Goal: Information Seeking & Learning: Learn about a topic

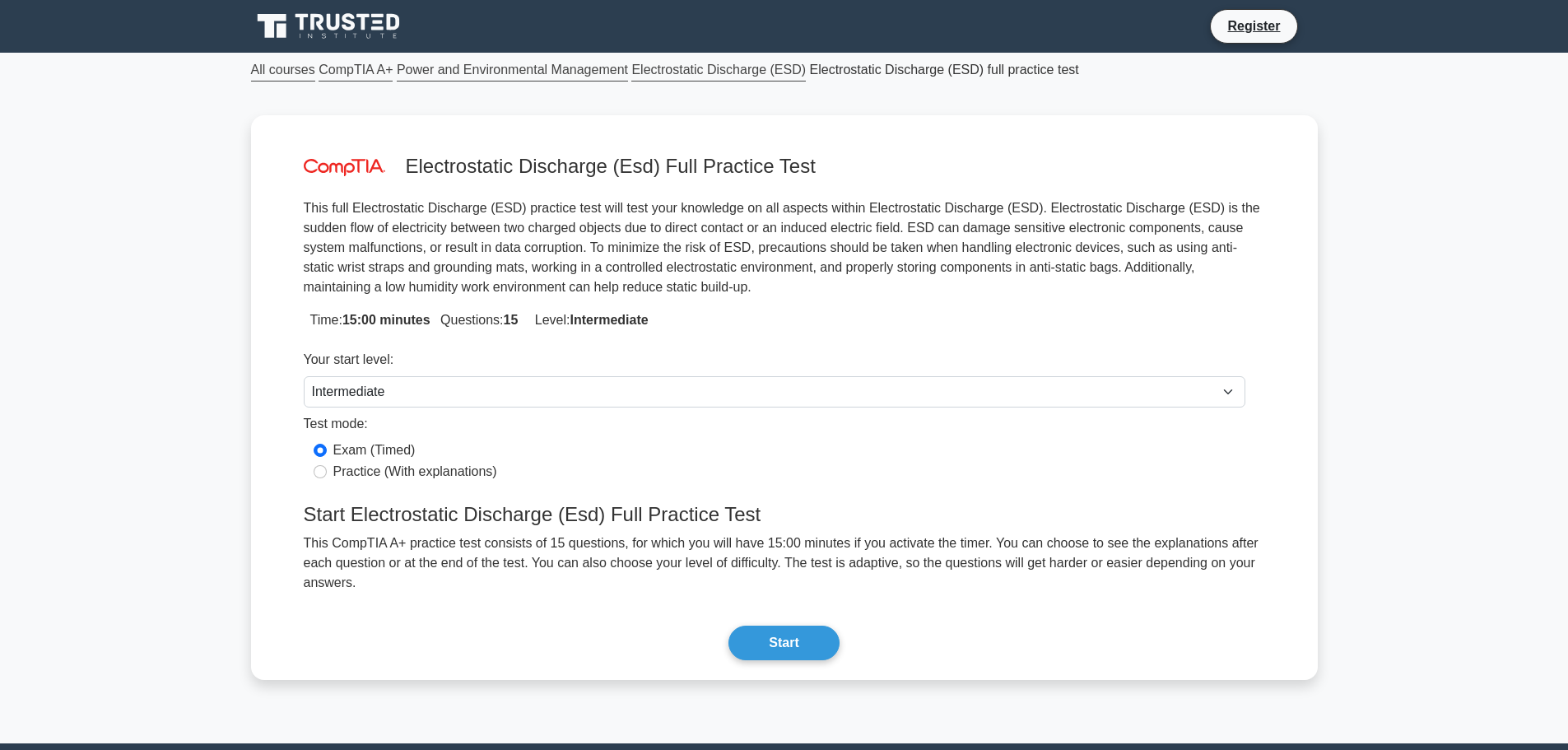
click at [428, 479] on label "Practice (With explanations)" at bounding box center [415, 472] width 164 height 20
click at [327, 479] on input "Practice (With explanations)" at bounding box center [320, 472] width 13 height 13
radio input "true"
click at [795, 631] on button "Start" at bounding box center [784, 643] width 110 height 35
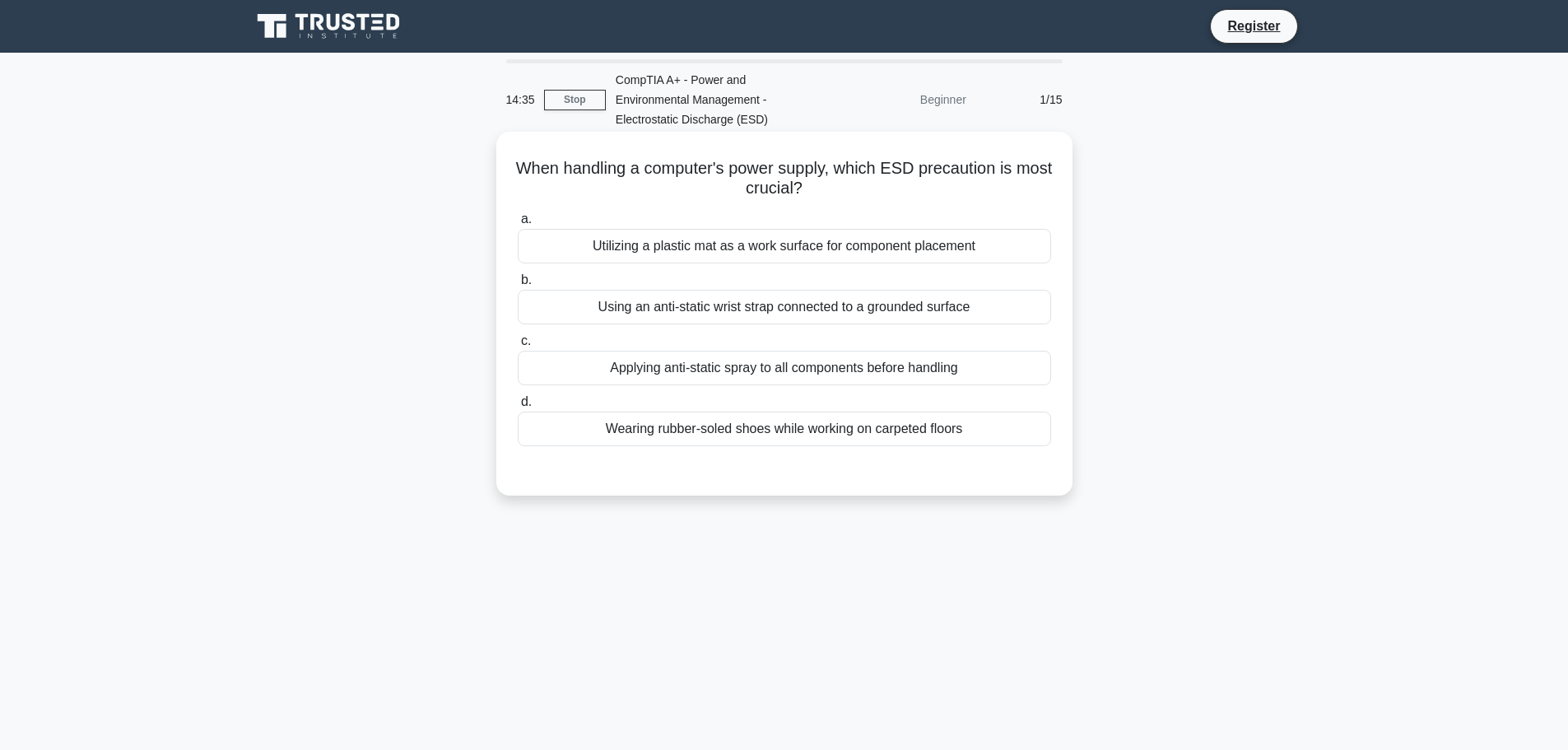
click at [796, 313] on div "Using an anti-static wrist strap connected to a grounded surface" at bounding box center [784, 307] width 534 height 35
click at [518, 286] on input "b. Using an anti-static wrist strap connected to a grounded surface" at bounding box center [518, 280] width 0 height 11
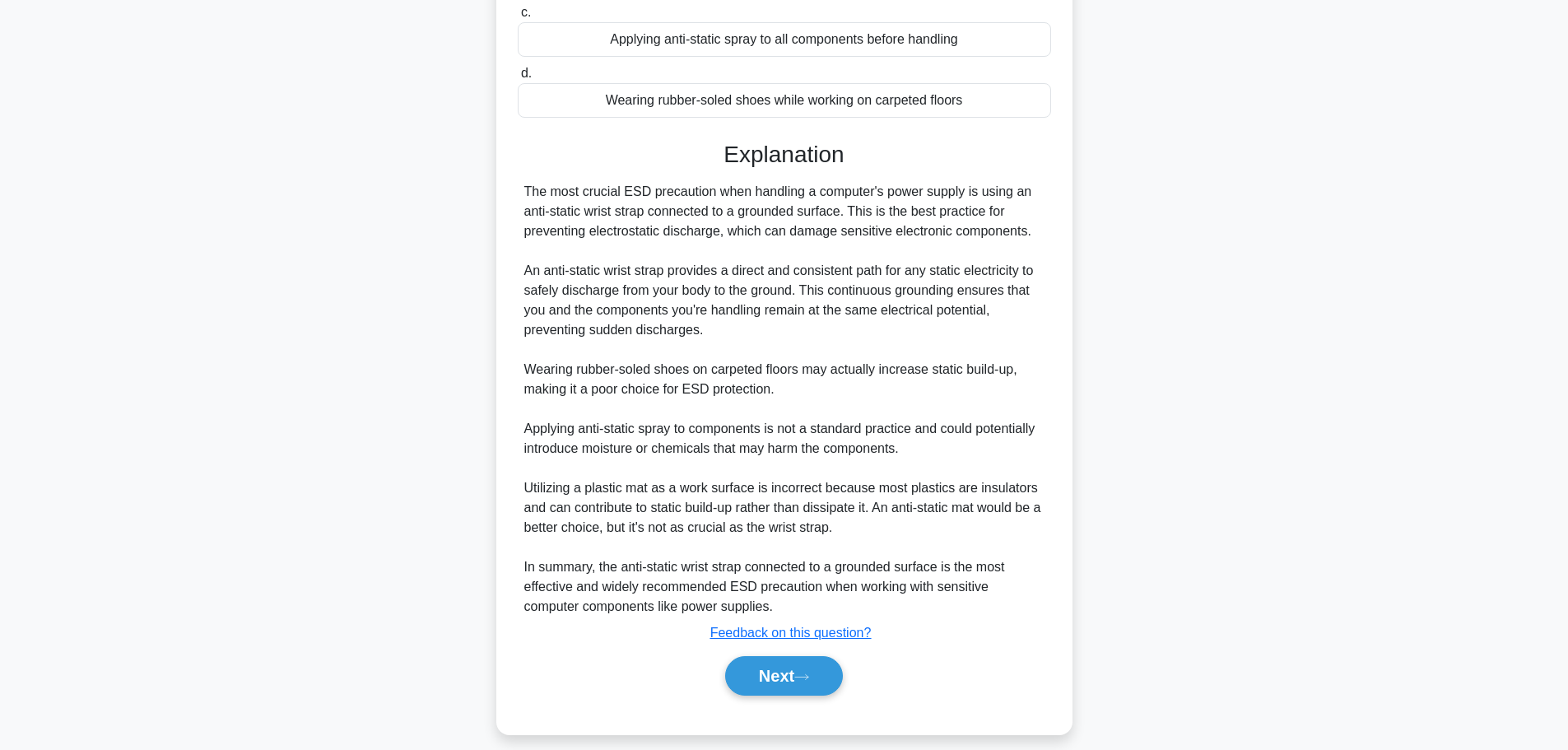
scroll to position [329, 0]
click at [758, 673] on button "Next" at bounding box center [784, 675] width 118 height 40
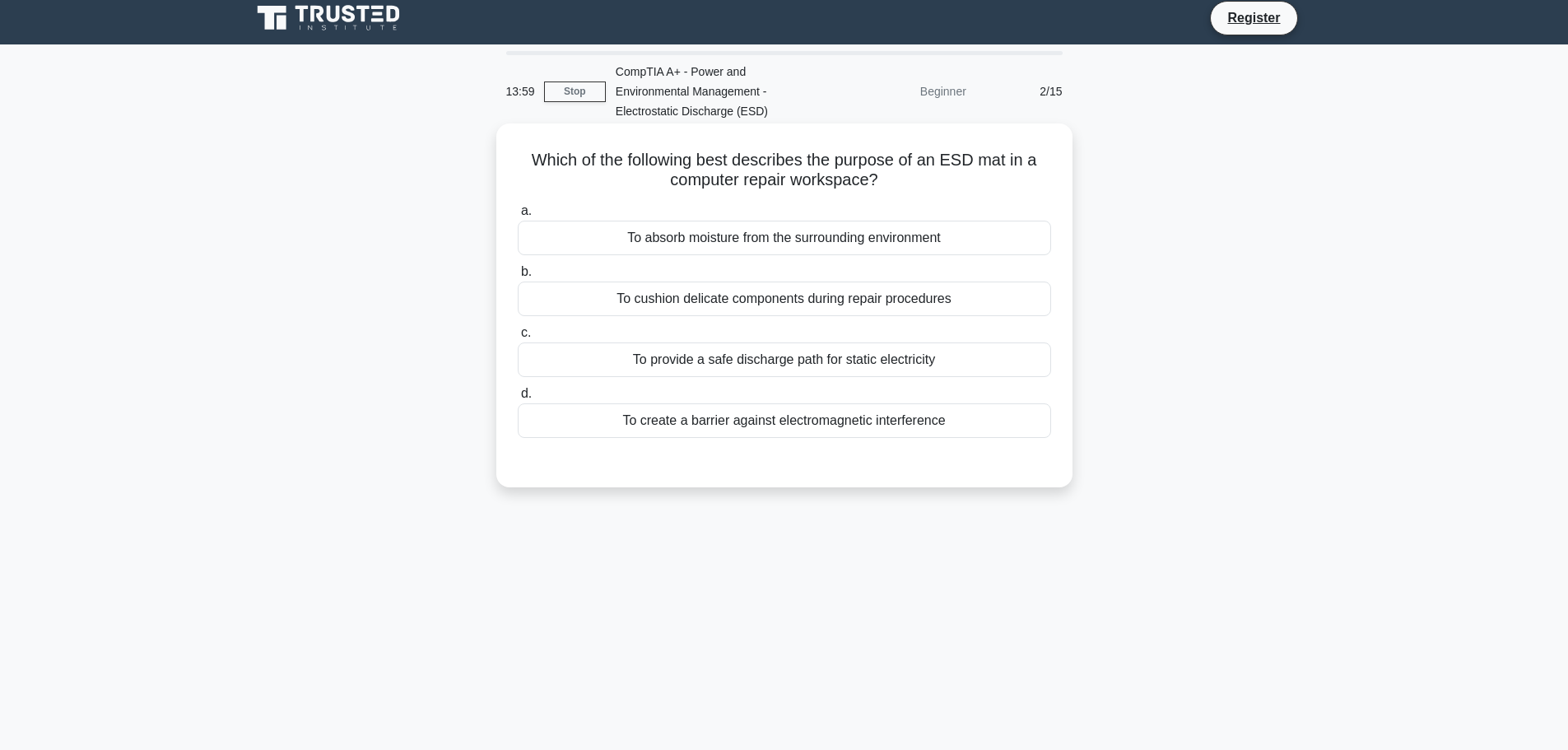
scroll to position [0, 0]
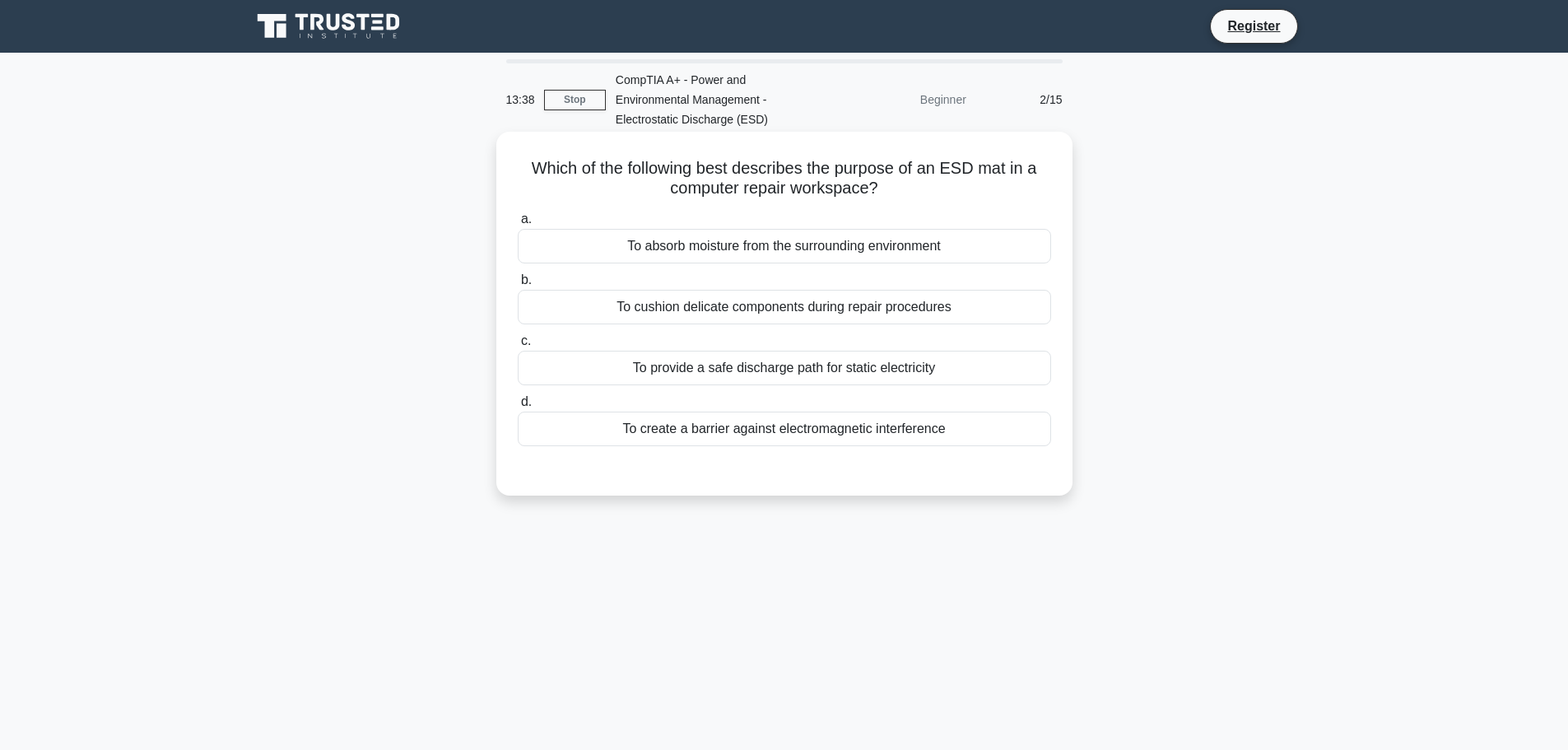
click at [847, 430] on div "To create a barrier against electromagnetic interference" at bounding box center [784, 429] width 534 height 35
click at [518, 408] on input "d. To create a barrier against electromagnetic interference" at bounding box center [518, 403] width 0 height 11
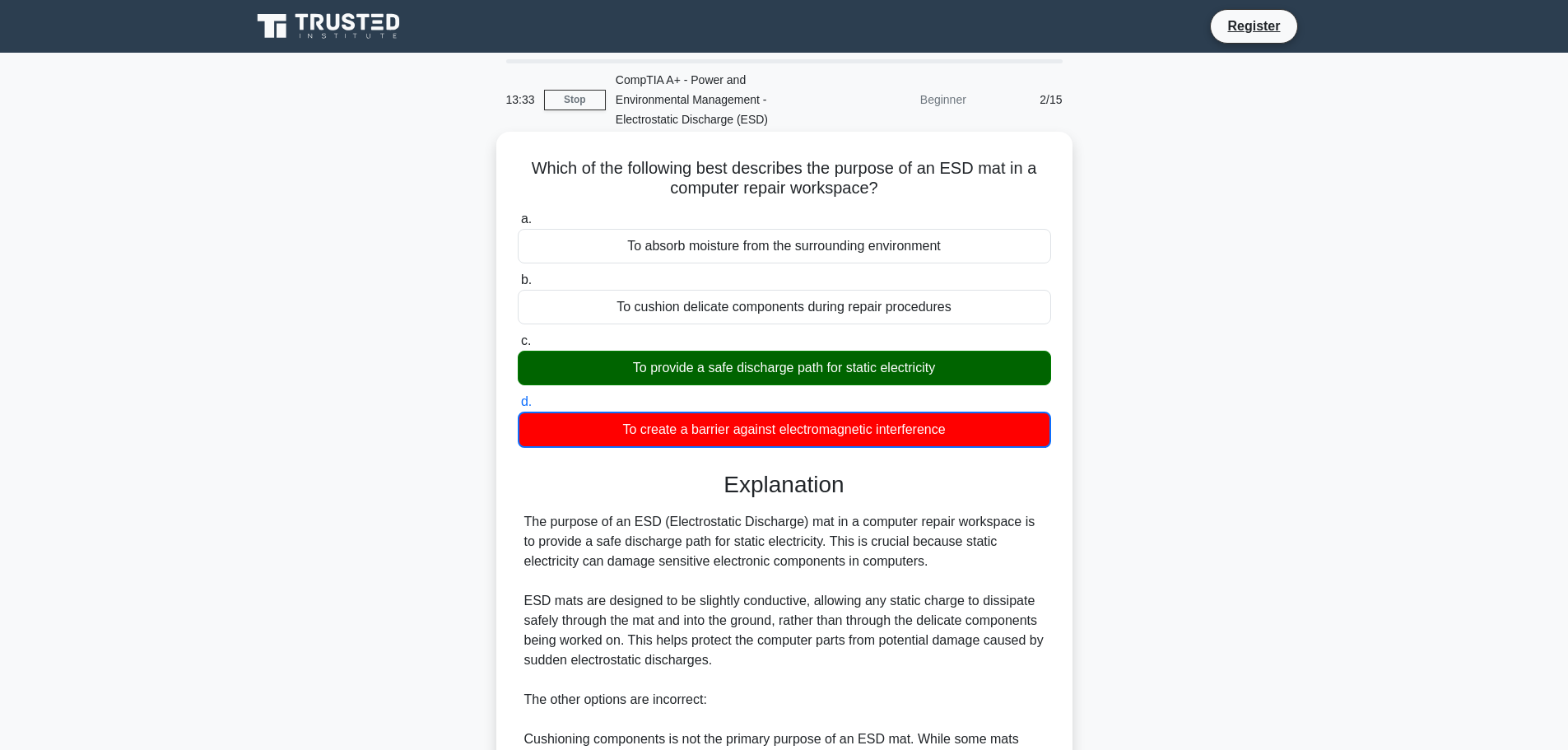
scroll to position [327, 0]
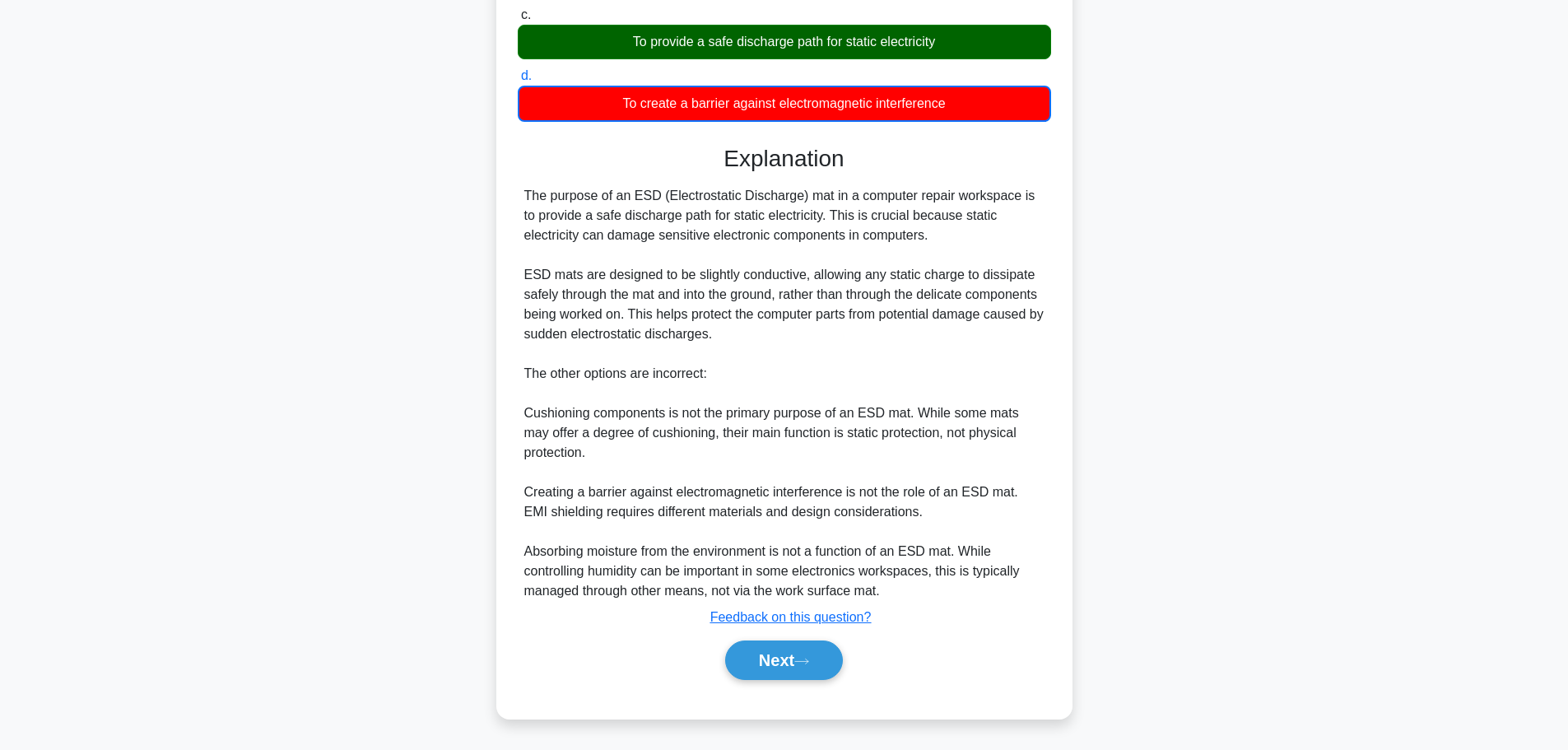
click at [805, 636] on div "Next" at bounding box center [784, 660] width 534 height 52
click at [805, 642] on button "Next" at bounding box center [784, 660] width 118 height 40
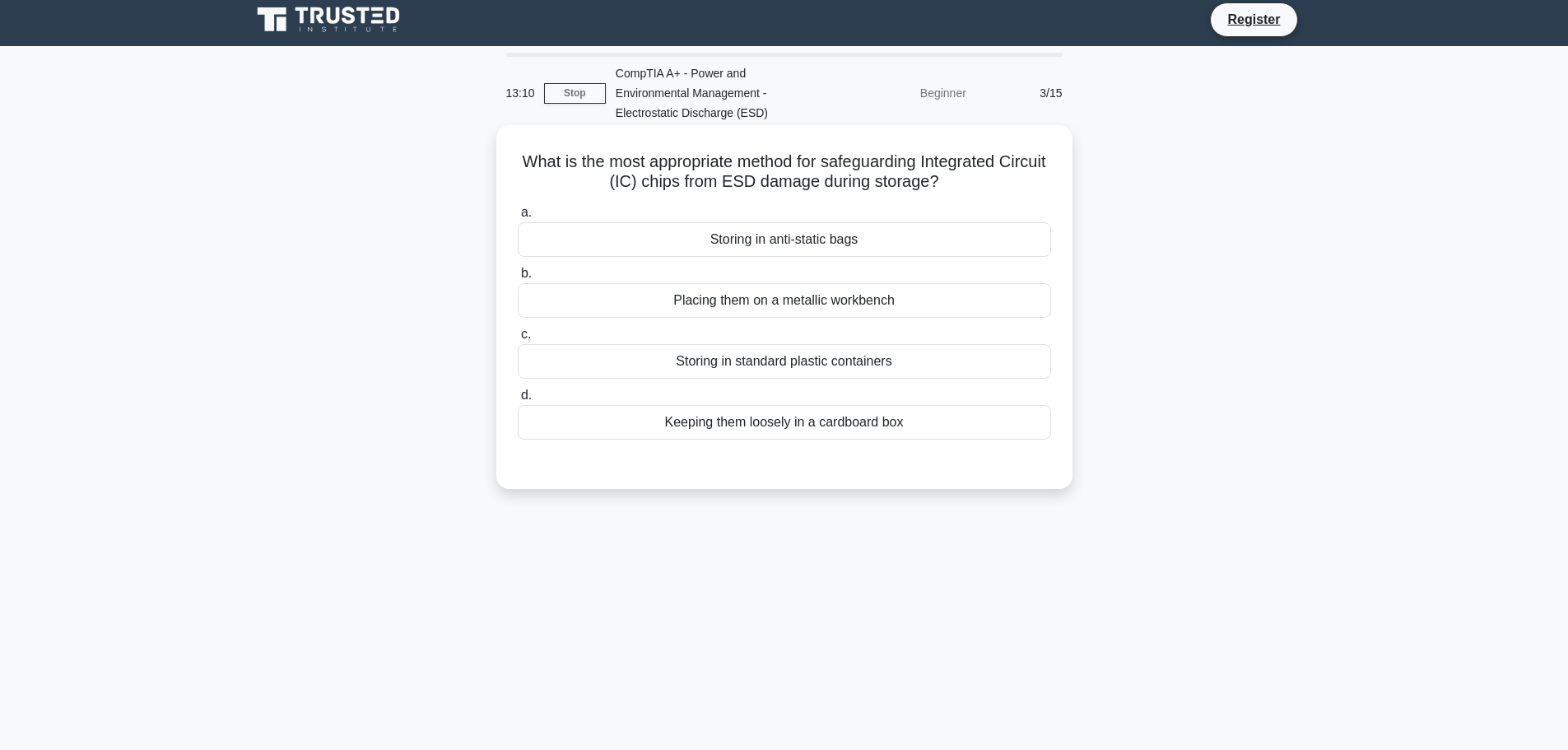
scroll to position [0, 0]
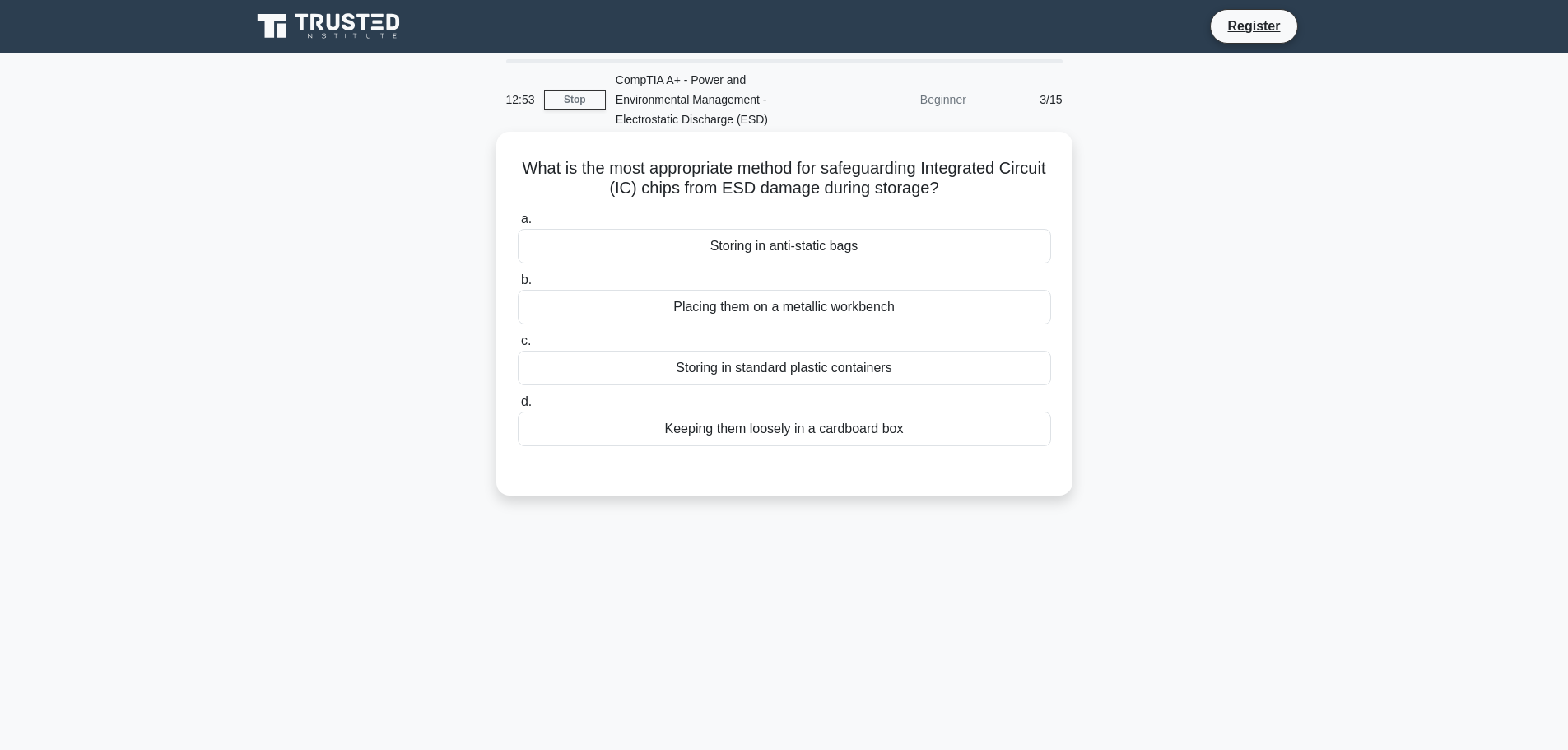
click at [586, 236] on div "Storing in anti-static bags" at bounding box center [784, 246] width 534 height 35
click at [518, 225] on input "a. Storing in anti-static bags" at bounding box center [518, 220] width 0 height 11
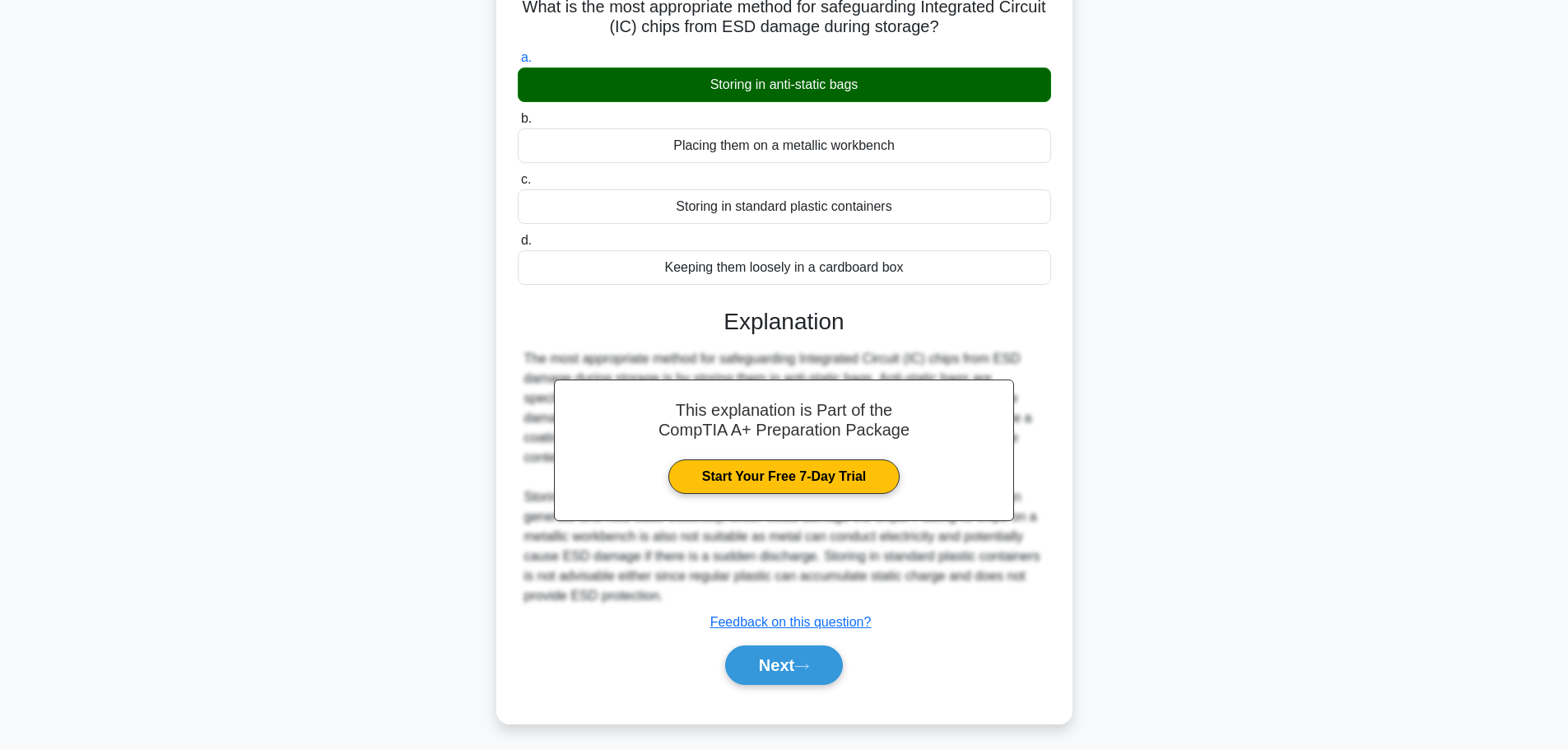
scroll to position [167, 0]
